Goal: Task Accomplishment & Management: Manage account settings

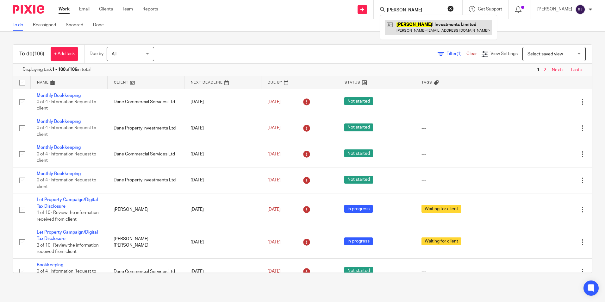
type input "riddel"
click at [445, 31] on link at bounding box center [438, 27] width 107 height 15
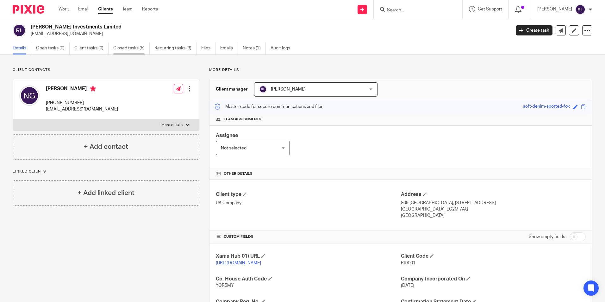
click at [126, 51] on link "Closed tasks (5)" at bounding box center [131, 48] width 36 height 12
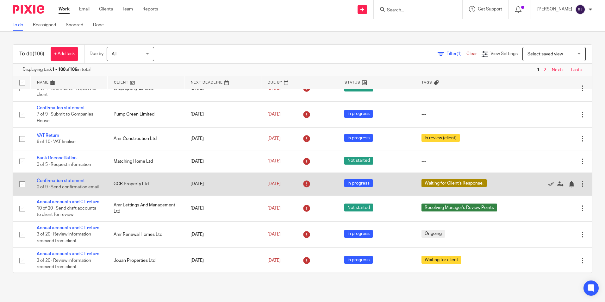
scroll to position [253, 0]
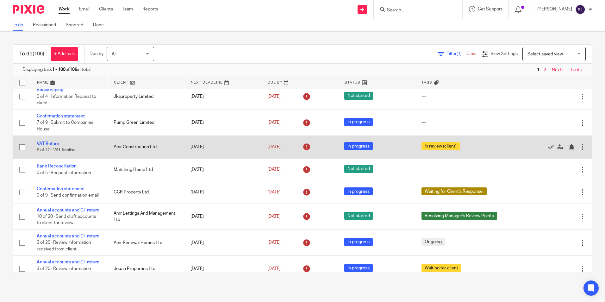
drag, startPoint x: 38, startPoint y: 155, endPoint x: 62, endPoint y: 156, distance: 23.7
click at [38, 146] on link "VAT Return" at bounding box center [48, 143] width 22 height 4
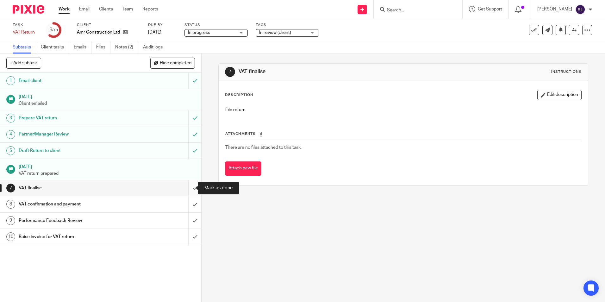
click at [189, 188] on input "submit" at bounding box center [100, 188] width 201 height 16
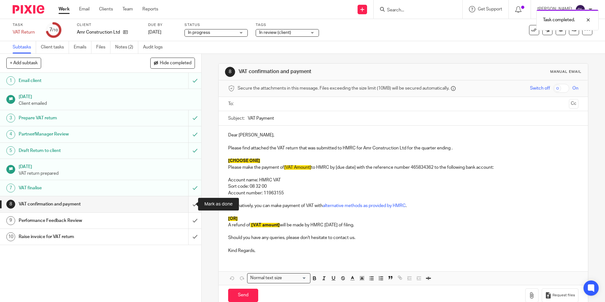
click at [192, 204] on input "submit" at bounding box center [100, 204] width 201 height 16
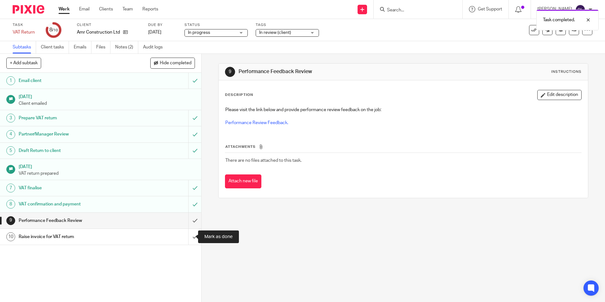
click at [186, 239] on input "submit" at bounding box center [100, 237] width 201 height 16
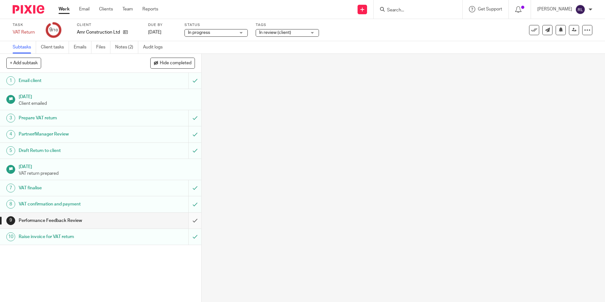
click at [193, 218] on input "submit" at bounding box center [100, 221] width 201 height 16
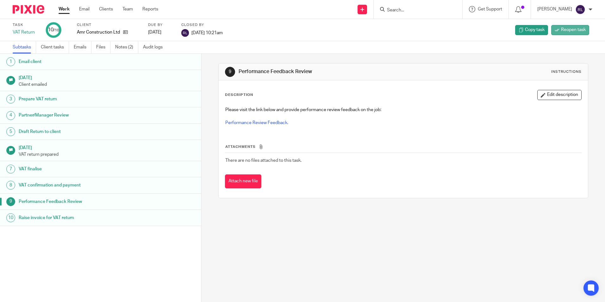
click at [561, 30] on span "Reopen task" at bounding box center [573, 30] width 25 height 6
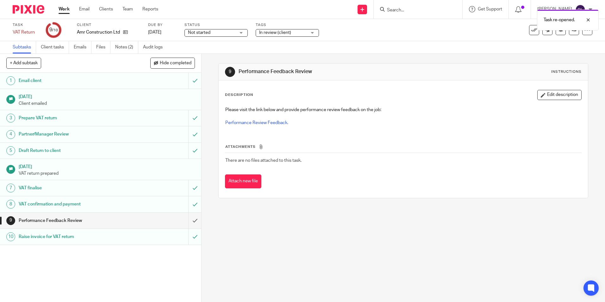
click at [277, 33] on span "In review (client)" at bounding box center [275, 32] width 32 height 4
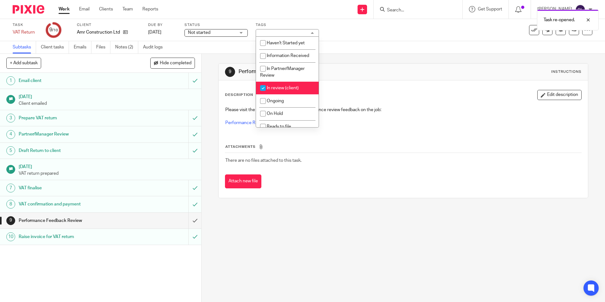
click at [287, 88] on span "In review (client)" at bounding box center [283, 88] width 32 height 4
checkbox input "false"
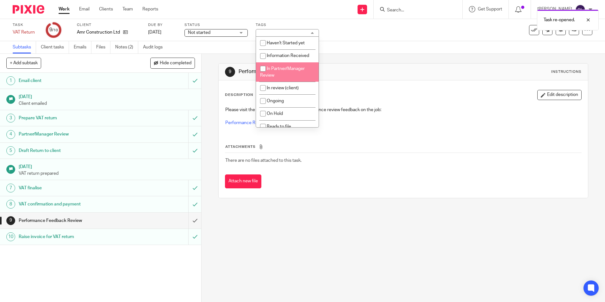
click at [219, 44] on div "Subtasks Client tasks Emails Files Notes (2) Audit logs" at bounding box center [302, 47] width 605 height 13
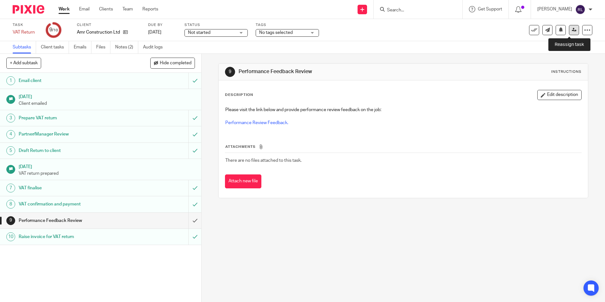
click at [572, 31] on link at bounding box center [574, 30] width 10 height 10
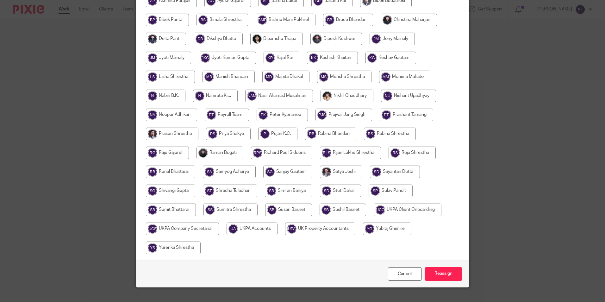
scroll to position [169, 0]
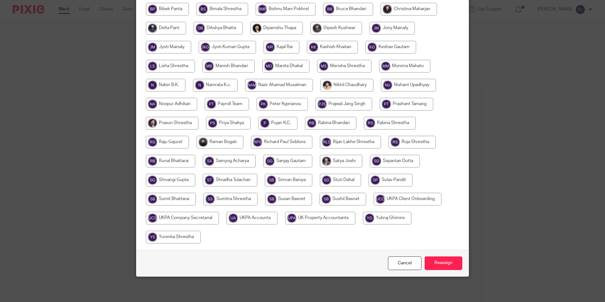
click at [259, 219] on input "radio" at bounding box center [251, 218] width 51 height 13
radio input "true"
click at [454, 261] on input "Reassign" at bounding box center [443, 263] width 38 height 14
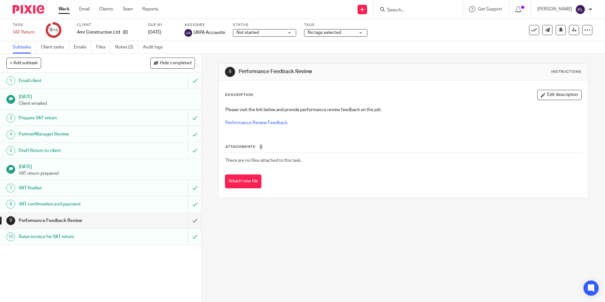
click at [67, 11] on link "Work" at bounding box center [64, 9] width 11 height 6
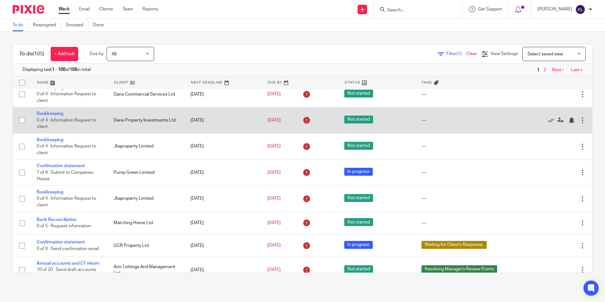
scroll to position [190, 0]
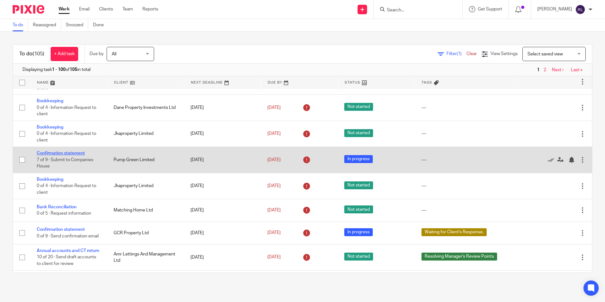
click at [78, 155] on link "Confirmation statement" at bounding box center [61, 153] width 48 height 4
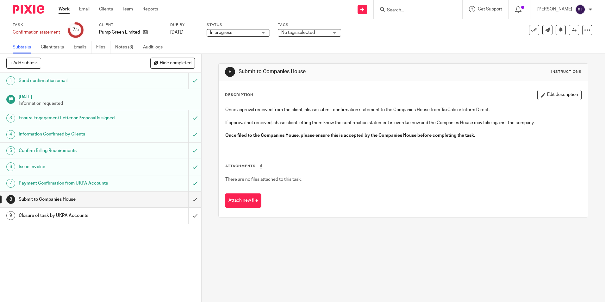
click at [410, 6] on form at bounding box center [419, 9] width 67 height 8
click at [399, 13] on input "Search" at bounding box center [414, 11] width 57 height 6
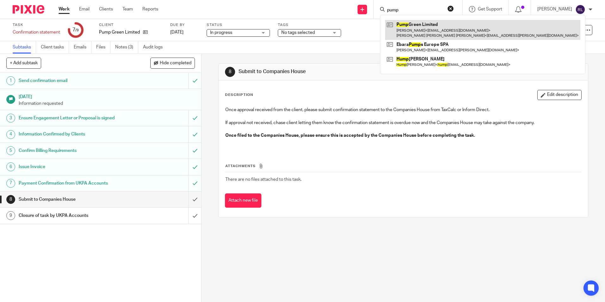
type input "pump"
click at [426, 29] on link at bounding box center [482, 30] width 195 height 20
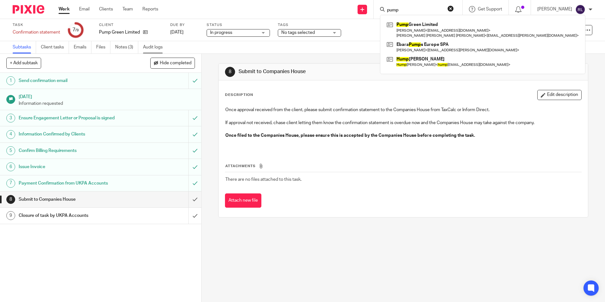
click at [156, 48] on link "Audit logs" at bounding box center [155, 47] width 24 height 12
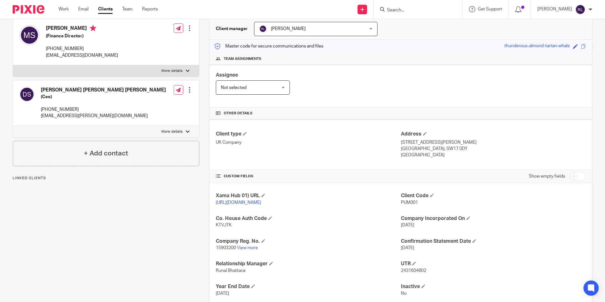
scroll to position [107, 0]
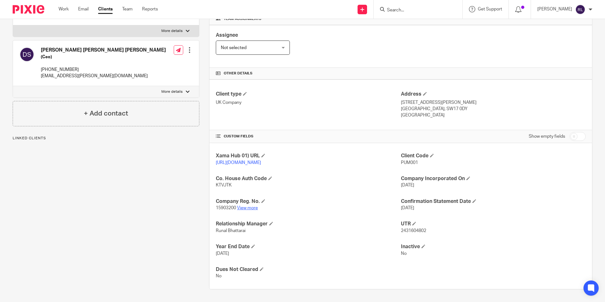
click at [247, 208] on link "View more" at bounding box center [247, 208] width 21 height 4
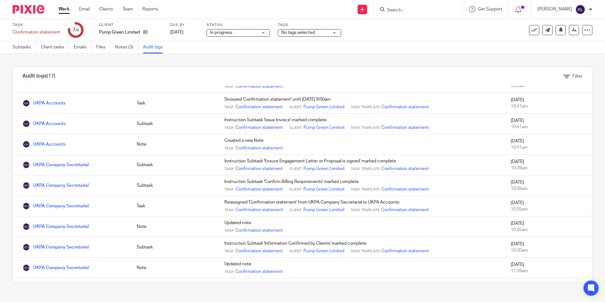
scroll to position [166, 0]
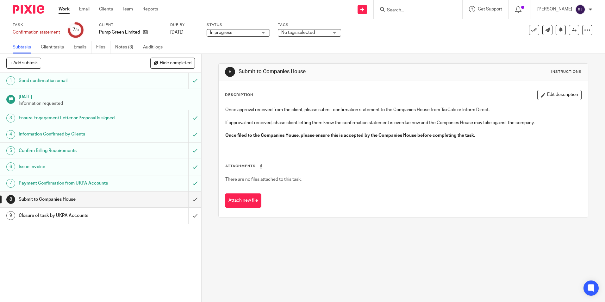
click at [401, 11] on input "Search" at bounding box center [414, 11] width 57 height 6
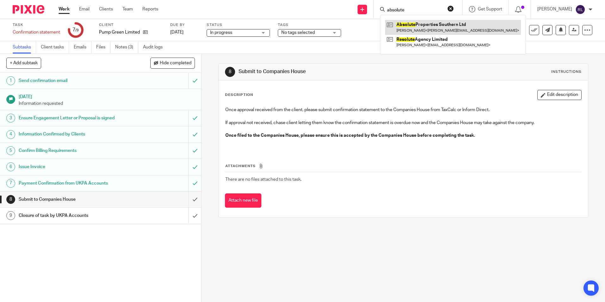
type input "absolute"
click at [444, 26] on link at bounding box center [453, 27] width 136 height 15
click at [453, 10] on button "reset" at bounding box center [450, 8] width 6 height 6
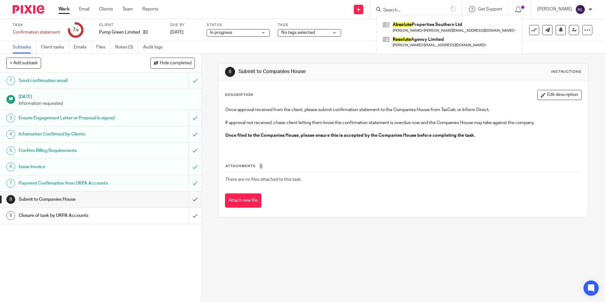
click at [390, 70] on h1 "Submit to Companies House" at bounding box center [328, 71] width 178 height 7
click at [332, 35] on div "No tags selected" at bounding box center [309, 33] width 63 height 8
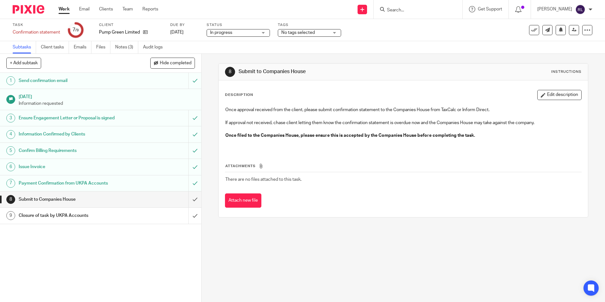
click at [371, 59] on div "8 Submit to Companies House Instructions Description Edit description Once appr…" at bounding box center [402, 140] width 369 height 173
click at [67, 11] on link "Work" at bounding box center [64, 9] width 11 height 6
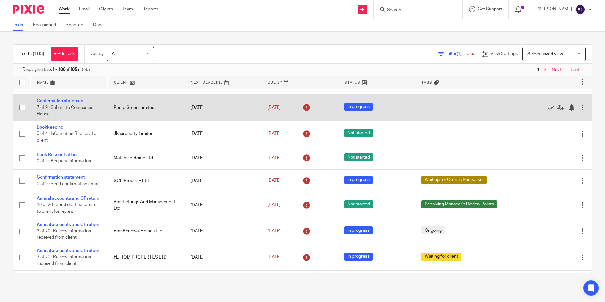
scroll to position [253, 0]
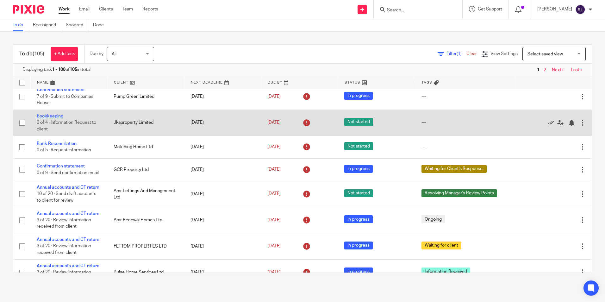
click at [54, 118] on link "Bookkeeping" at bounding box center [50, 116] width 27 height 4
